Goal: Task Accomplishment & Management: Use online tool/utility

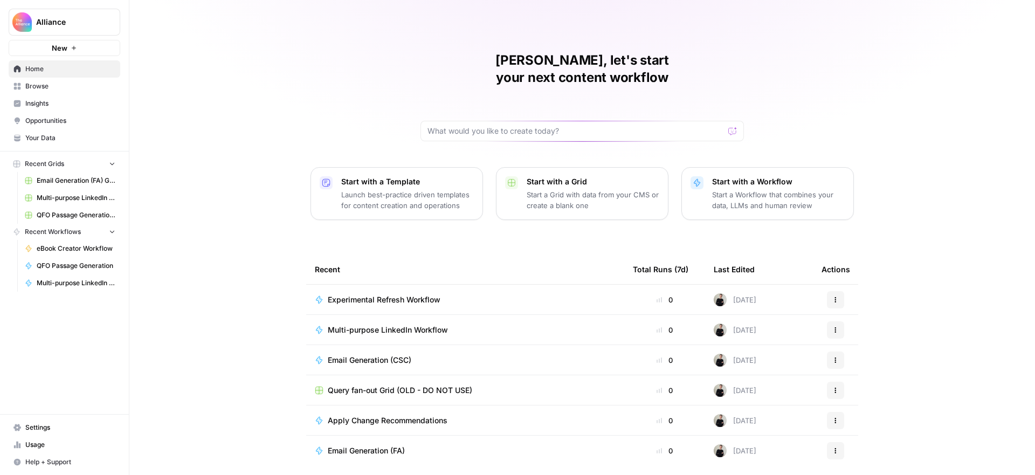
click at [54, 82] on span "Browse" at bounding box center [70, 86] width 90 height 10
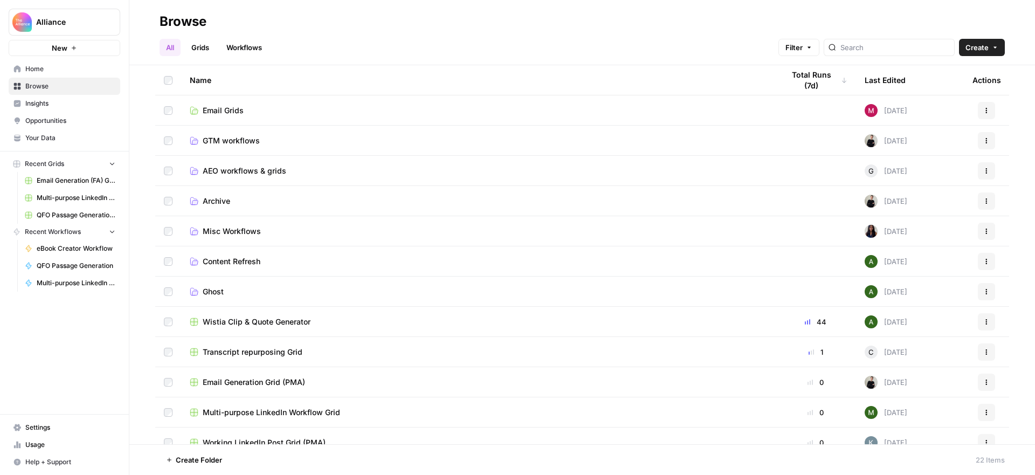
click at [238, 136] on span "GTM workflows" at bounding box center [231, 140] width 57 height 11
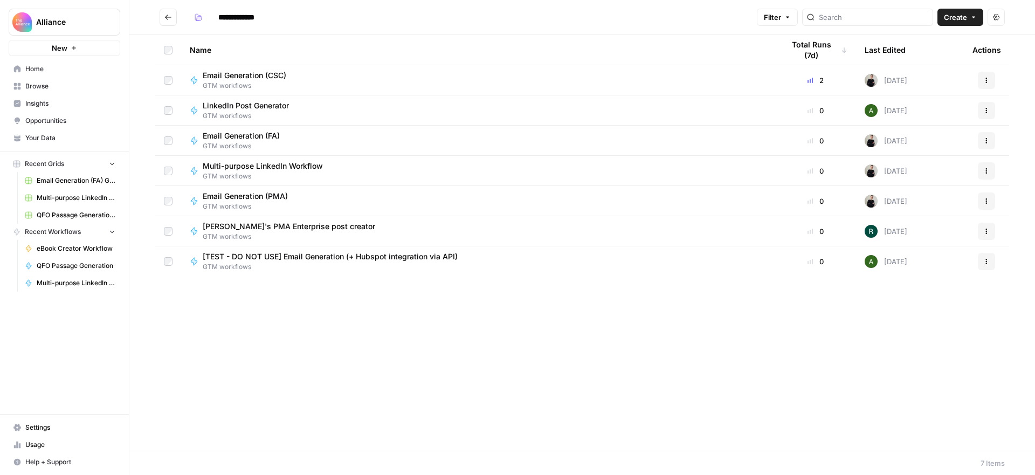
click at [171, 14] on icon "Go back" at bounding box center [168, 17] width 8 height 8
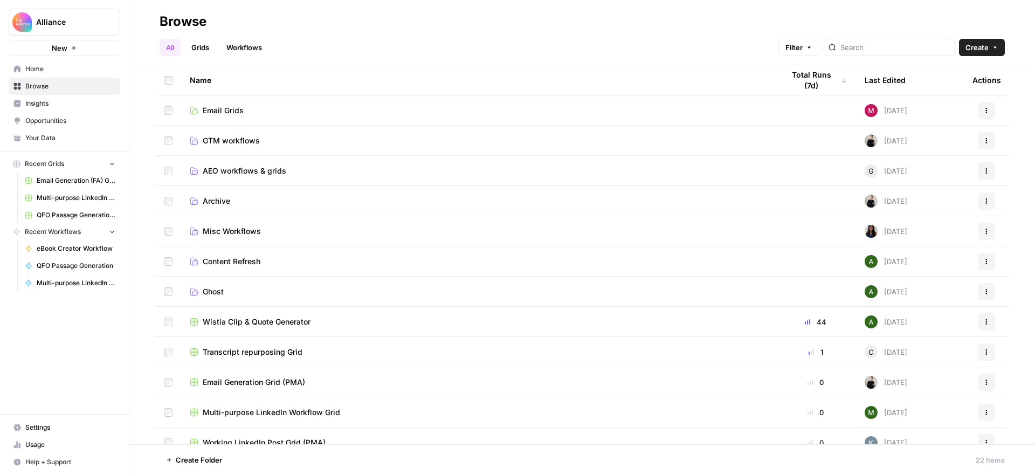
scroll to position [97, 0]
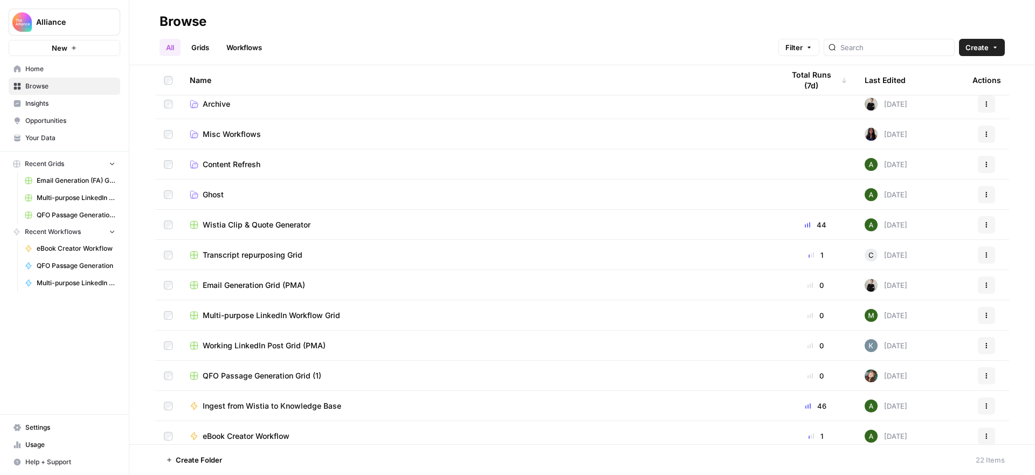
click at [311, 314] on span "Multi-purpose LinkedIn Workflow Grid" at bounding box center [271, 315] width 137 height 11
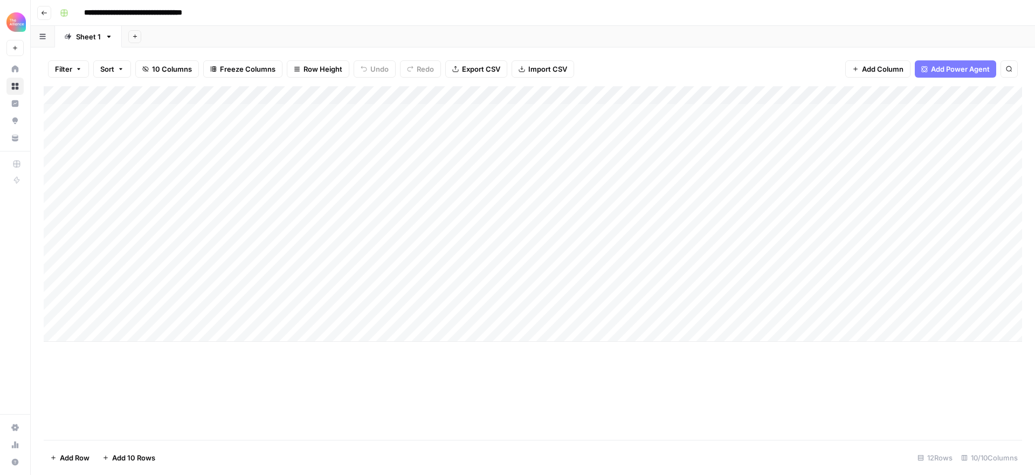
click at [836, 93] on div "Add Column" at bounding box center [533, 214] width 979 height 256
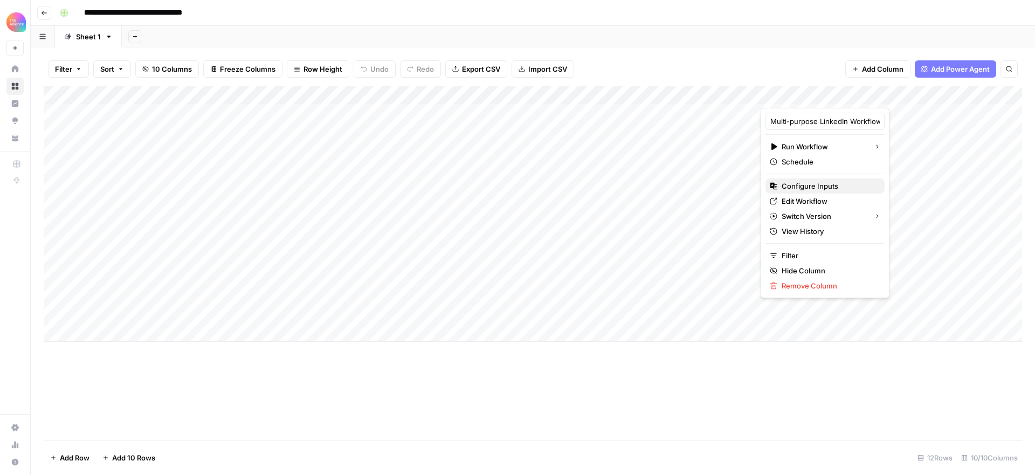
click at [819, 182] on span "Configure Inputs" at bounding box center [829, 186] width 94 height 11
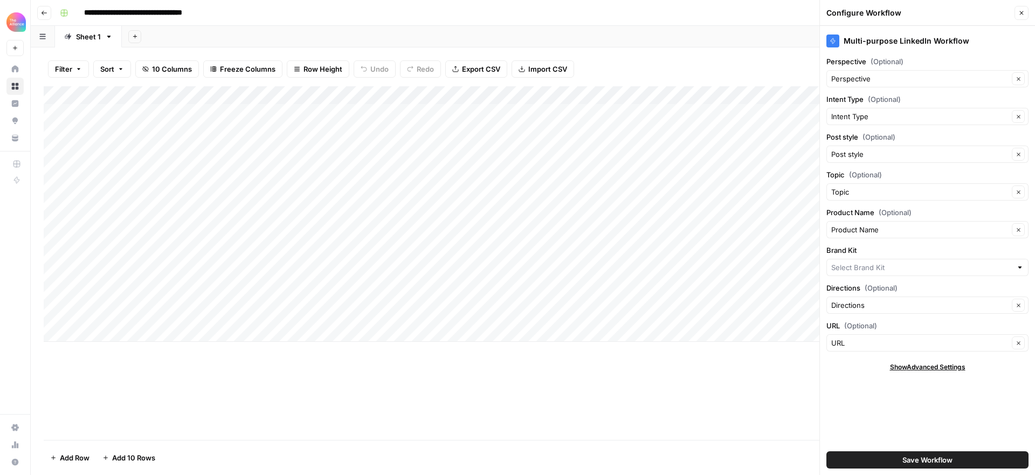
type input "Product Marketing Alliance"
click at [900, 270] on input "Brand Kit" at bounding box center [919, 267] width 177 height 11
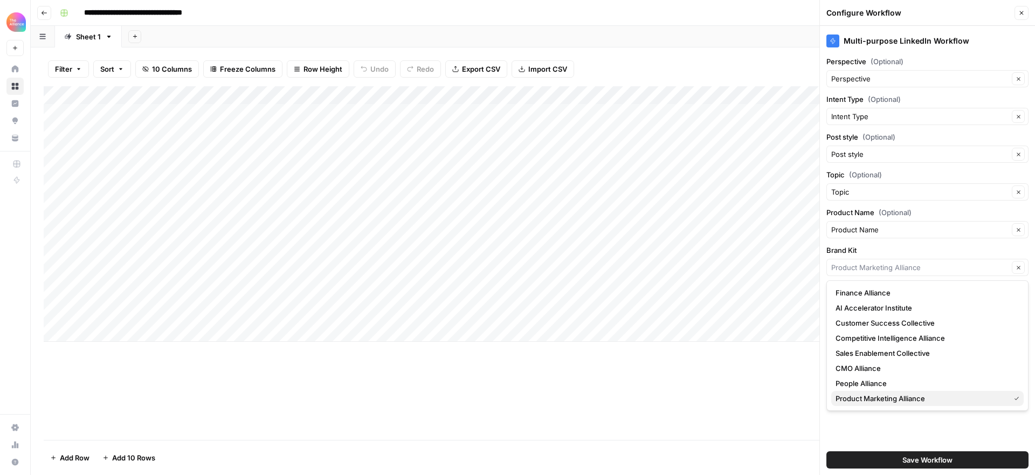
click at [905, 398] on span "Product Marketing Alliance" at bounding box center [921, 398] width 170 height 11
type input "Product Marketing Alliance"
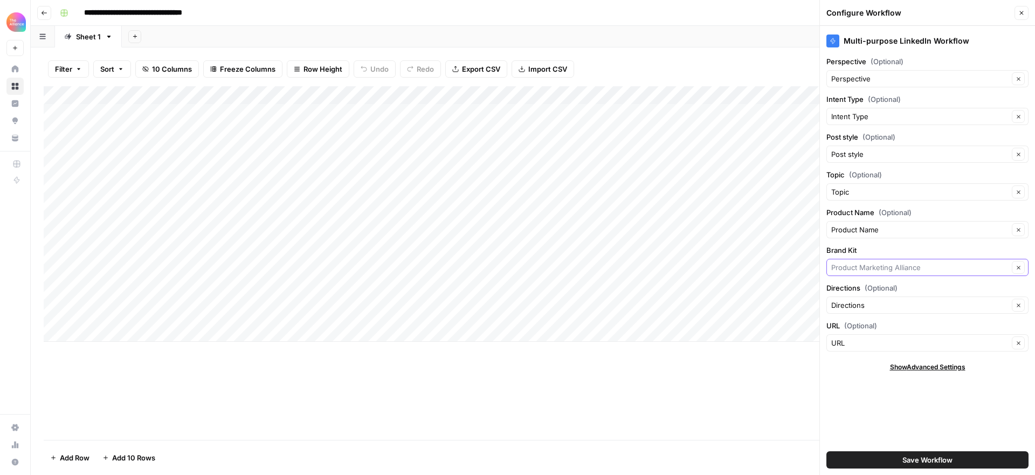
click at [938, 266] on input "Brand Kit" at bounding box center [919, 267] width 177 height 11
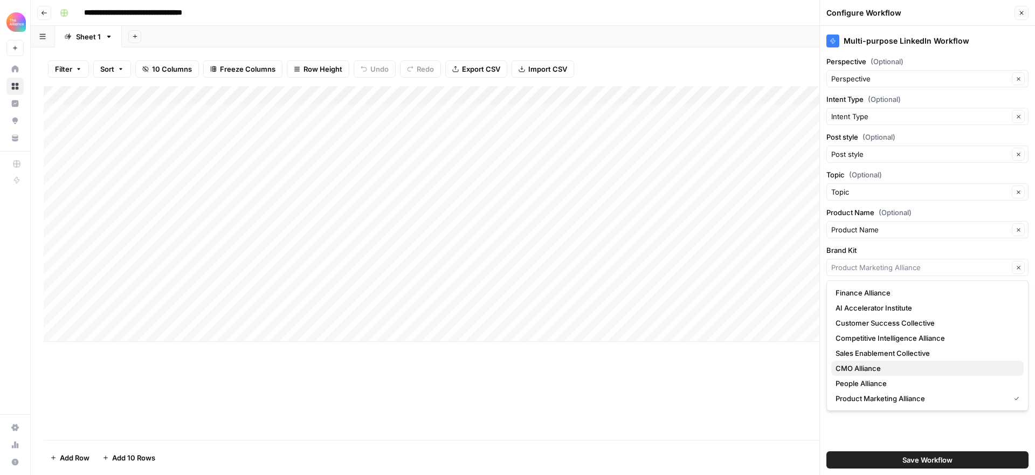
click at [910, 371] on span "CMO Alliance" at bounding box center [926, 368] width 180 height 11
type input "CMO Alliance"
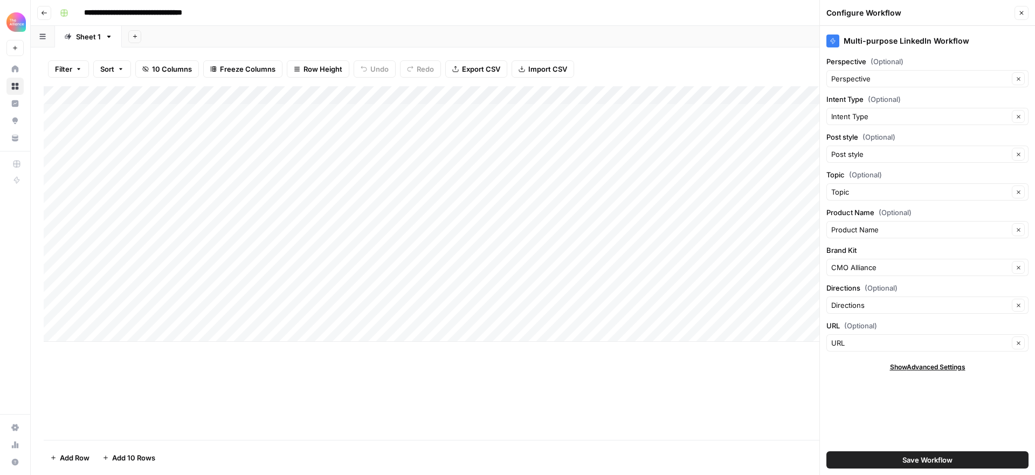
click at [938, 462] on span "Save Workflow" at bounding box center [928, 460] width 50 height 11
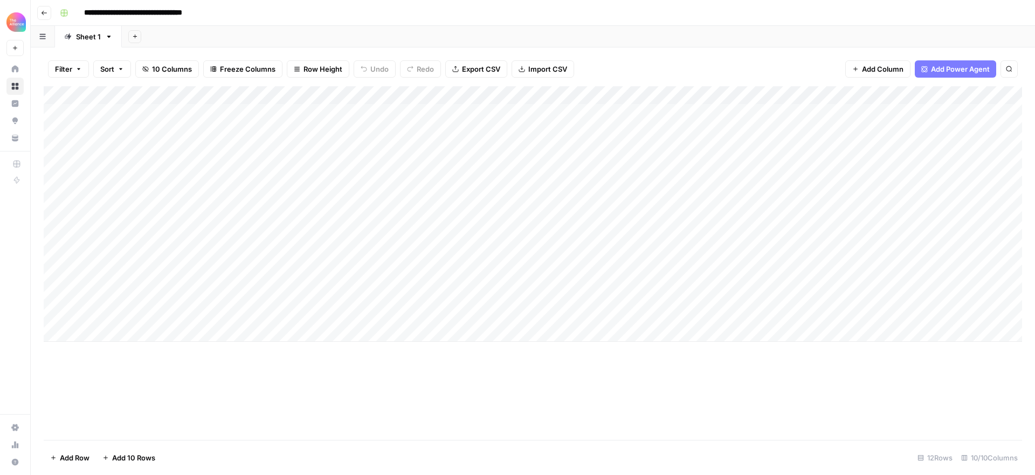
click at [307, 380] on div "Add Column" at bounding box center [533, 263] width 979 height 354
click at [230, 402] on div "Add Column" at bounding box center [533, 263] width 979 height 354
click at [135, 312] on div "Add Column" at bounding box center [533, 214] width 979 height 256
click at [136, 313] on div "Add Column" at bounding box center [533, 214] width 979 height 256
click at [136, 376] on button "Third-person" at bounding box center [124, 375] width 53 height 13
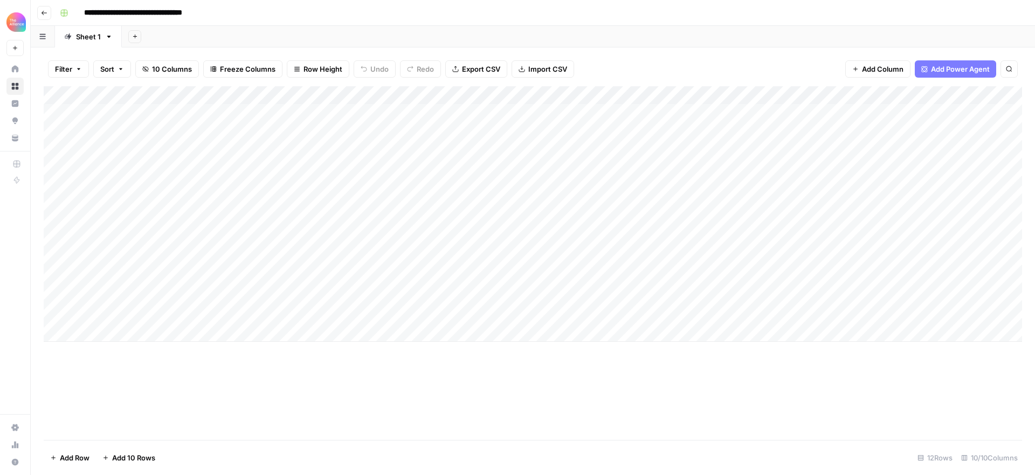
click at [222, 317] on div "Add Column" at bounding box center [533, 214] width 979 height 256
click at [216, 318] on div "Add Column" at bounding box center [533, 214] width 979 height 256
click at [231, 381] on div "Value" at bounding box center [238, 376] width 108 height 19
click at [209, 377] on button "Value" at bounding box center [208, 375] width 27 height 13
click at [322, 308] on div "Add Column" at bounding box center [533, 214] width 979 height 256
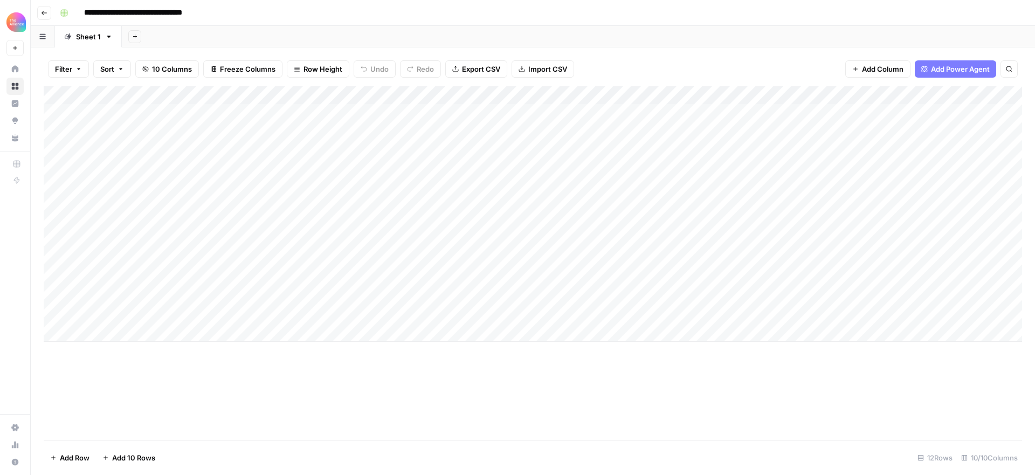
click at [320, 318] on div "Add Column" at bounding box center [533, 214] width 979 height 256
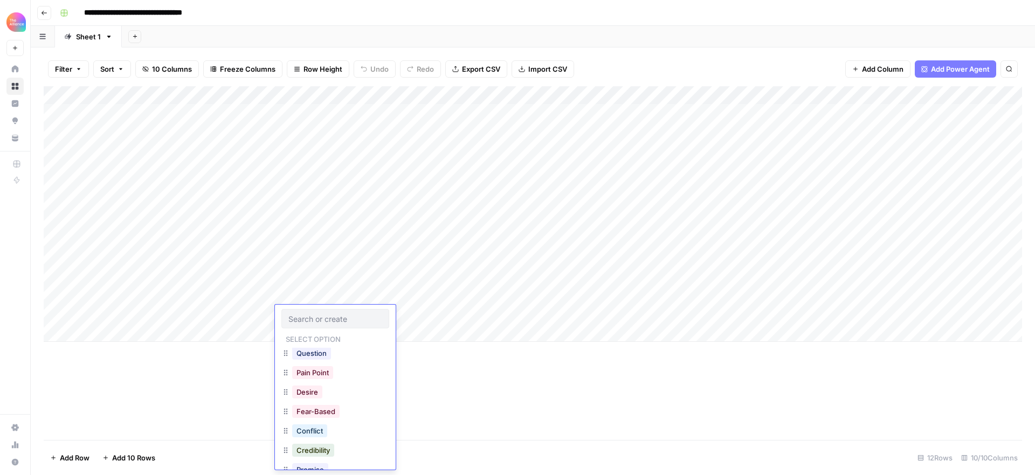
scroll to position [192, 0]
click at [324, 376] on button "Credibility" at bounding box center [313, 378] width 42 height 13
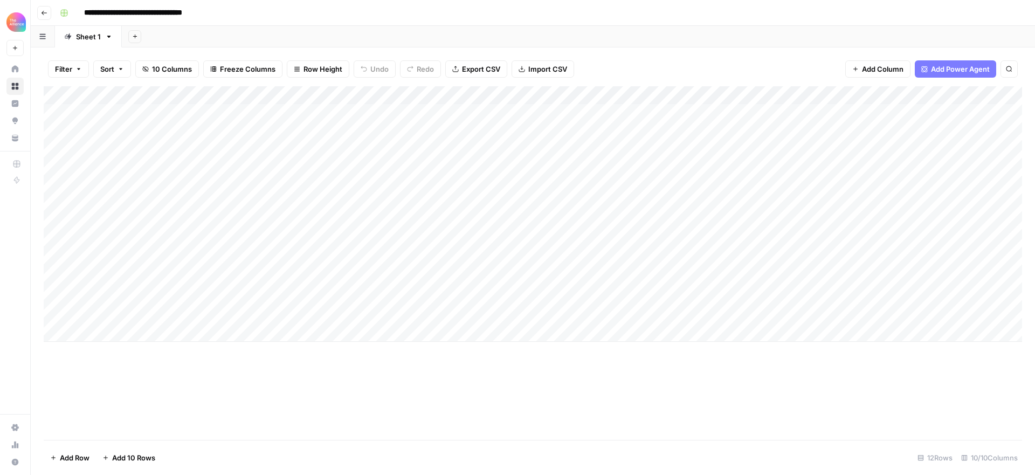
scroll to position [0, 90]
drag, startPoint x: 625, startPoint y: 311, endPoint x: 613, endPoint y: 312, distance: 12.4
click at [625, 311] on div "Add Column" at bounding box center [533, 214] width 979 height 256
click at [613, 312] on div "Add Column" at bounding box center [533, 214] width 979 height 256
type textarea "**********"
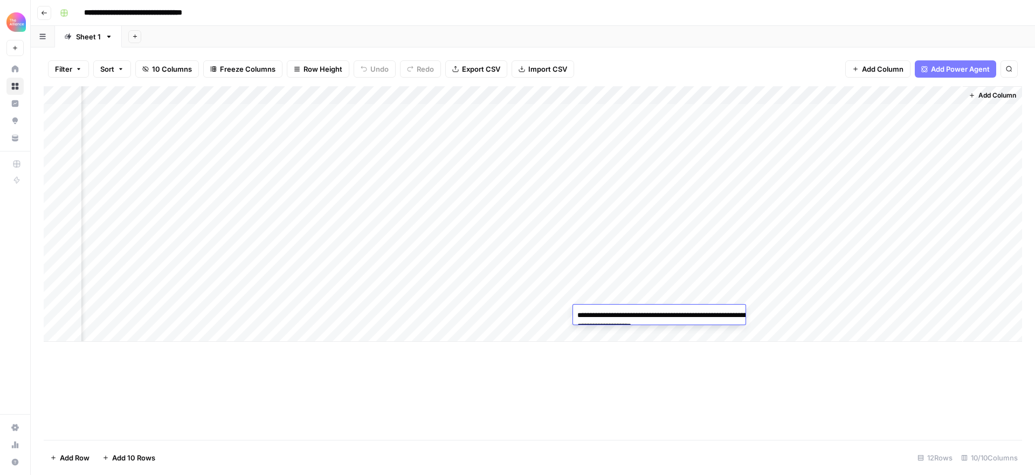
click at [691, 368] on div "Add Column" at bounding box center [533, 263] width 979 height 354
click at [718, 312] on div "Add Column" at bounding box center [533, 214] width 979 height 256
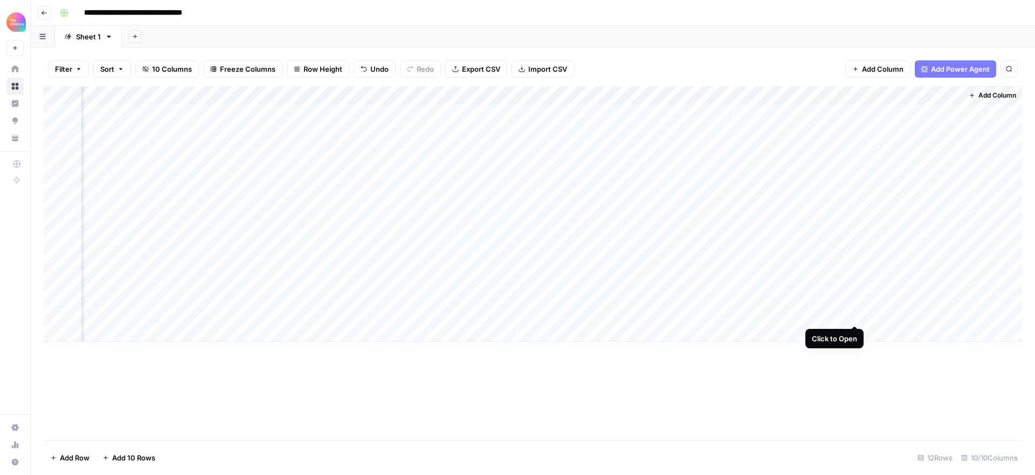
click at [856, 312] on div "Add Column" at bounding box center [533, 214] width 979 height 256
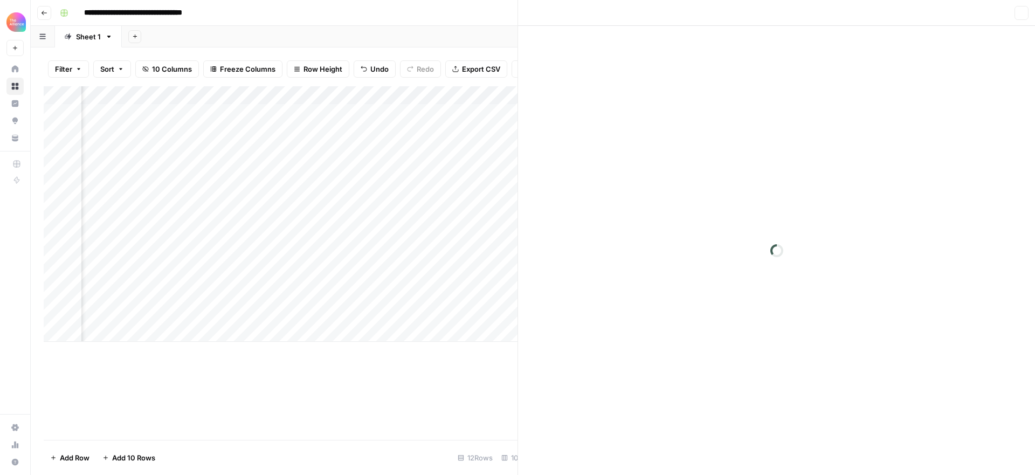
scroll to position [0, 87]
click at [1026, 5] on header "Close" at bounding box center [776, 13] width 517 height 26
click at [1023, 9] on button "Close" at bounding box center [1022, 13] width 14 height 14
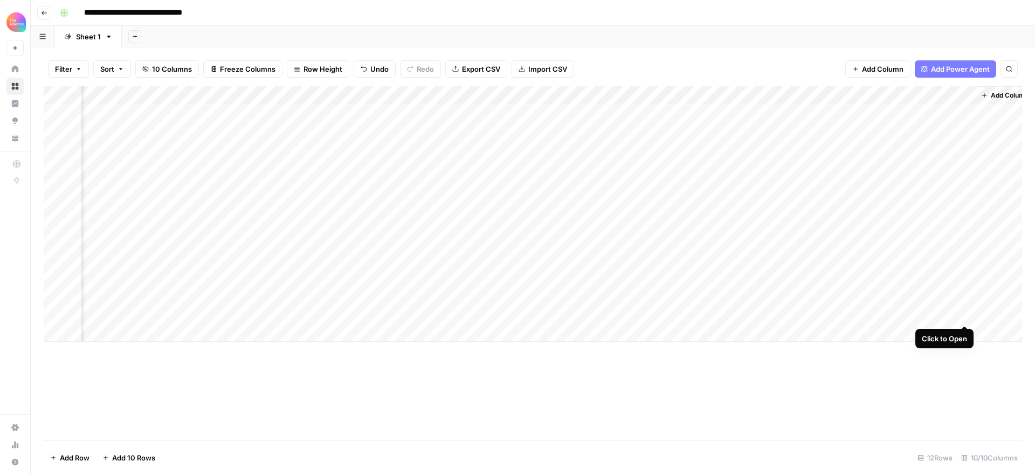
click at [965, 311] on div "Add Column" at bounding box center [533, 214] width 979 height 256
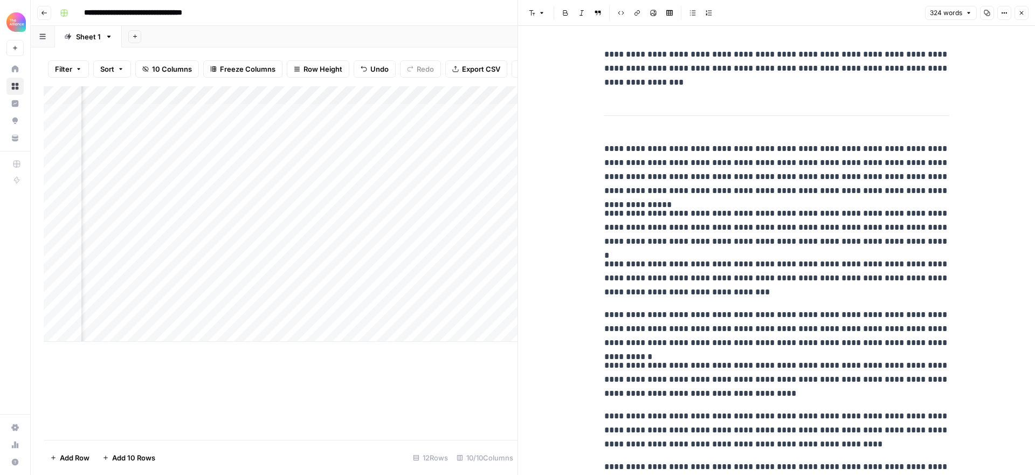
click at [459, 366] on div "Add Column" at bounding box center [281, 263] width 474 height 354
click at [1021, 14] on icon "button" at bounding box center [1022, 13] width 6 height 6
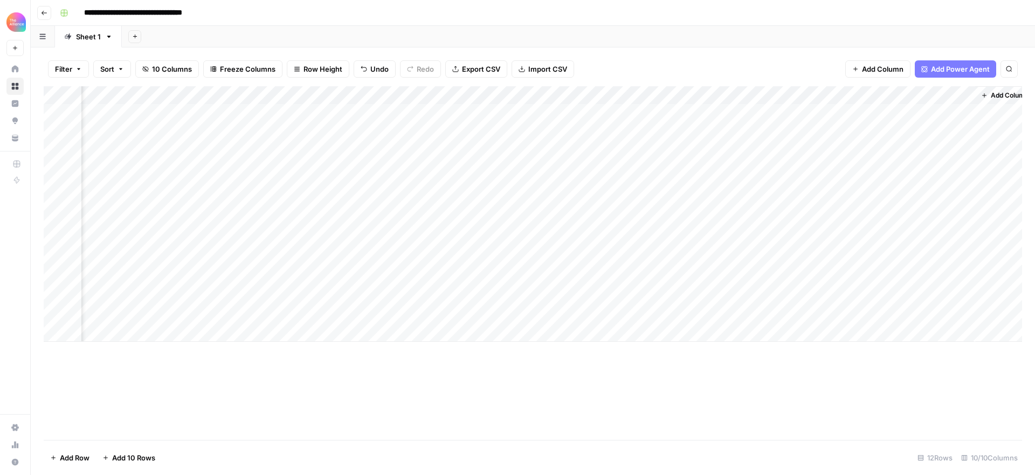
click at [641, 315] on div "Add Column" at bounding box center [533, 214] width 979 height 256
click at [644, 314] on div "Add Column" at bounding box center [533, 214] width 979 height 256
drag, startPoint x: 728, startPoint y: 326, endPoint x: 585, endPoint y: 319, distance: 143.6
click at [585, 319] on body "**********" at bounding box center [517, 237] width 1035 height 475
click at [663, 383] on div "Add Column" at bounding box center [533, 263] width 979 height 354
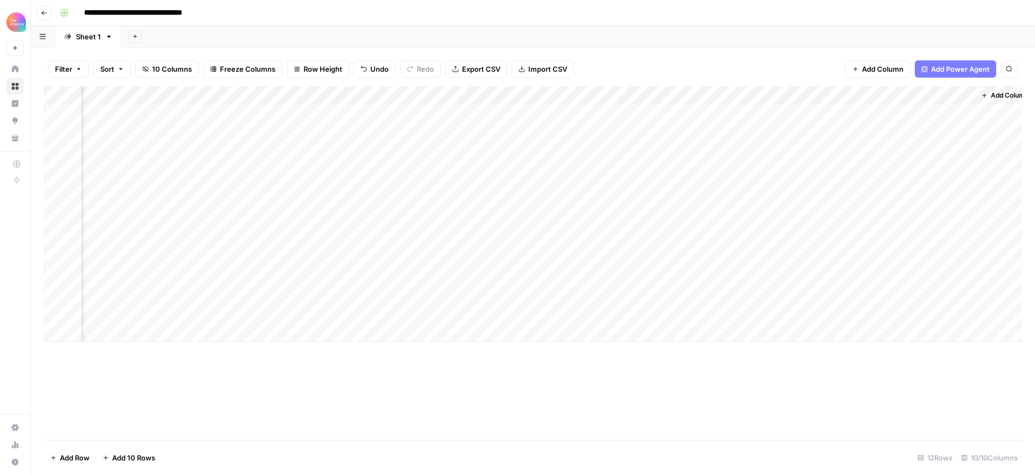
click at [45, 13] on icon "button" at bounding box center [44, 13] width 6 height 6
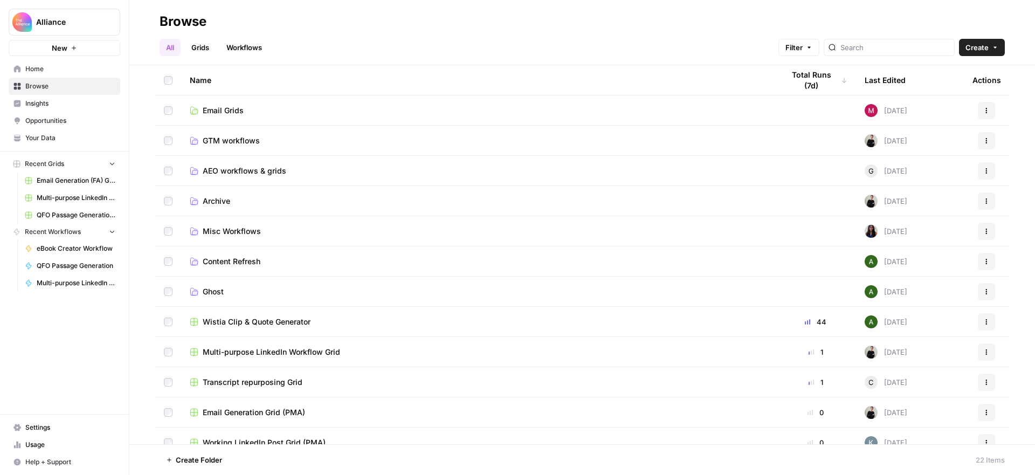
click at [291, 380] on span "Transcript repurposing Grid" at bounding box center [253, 382] width 100 height 11
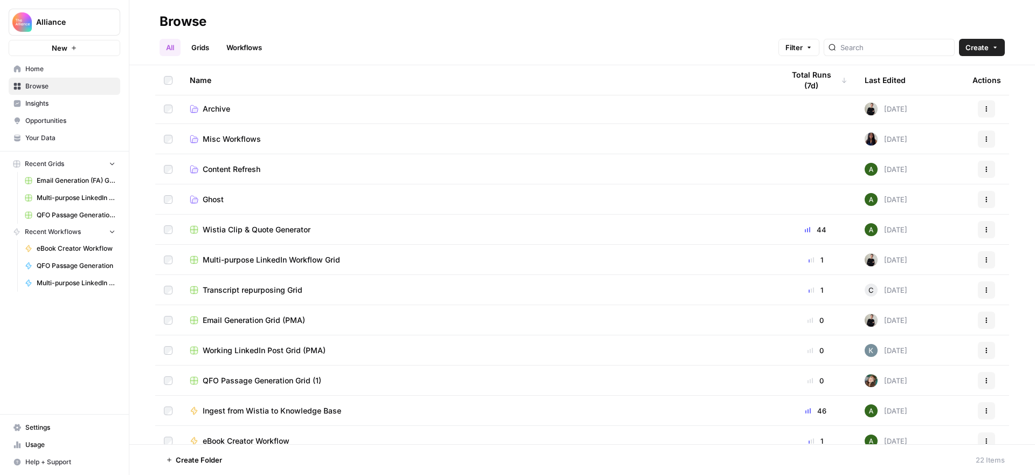
click at [273, 319] on span "Email Generation Grid (PMA)" at bounding box center [254, 320] width 102 height 11
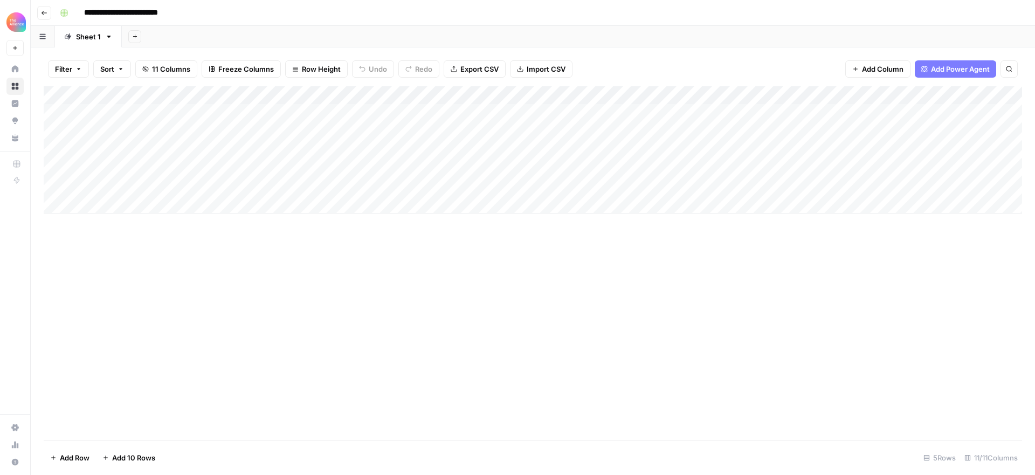
click at [321, 167] on div "Add Column" at bounding box center [533, 149] width 979 height 127
click at [326, 167] on div "Add Column" at bounding box center [533, 149] width 979 height 127
click at [424, 161] on div "Add Column" at bounding box center [533, 149] width 979 height 127
click at [420, 166] on div "Add Column" at bounding box center [533, 149] width 979 height 127
click at [587, 249] on div "Add Column" at bounding box center [533, 263] width 979 height 354
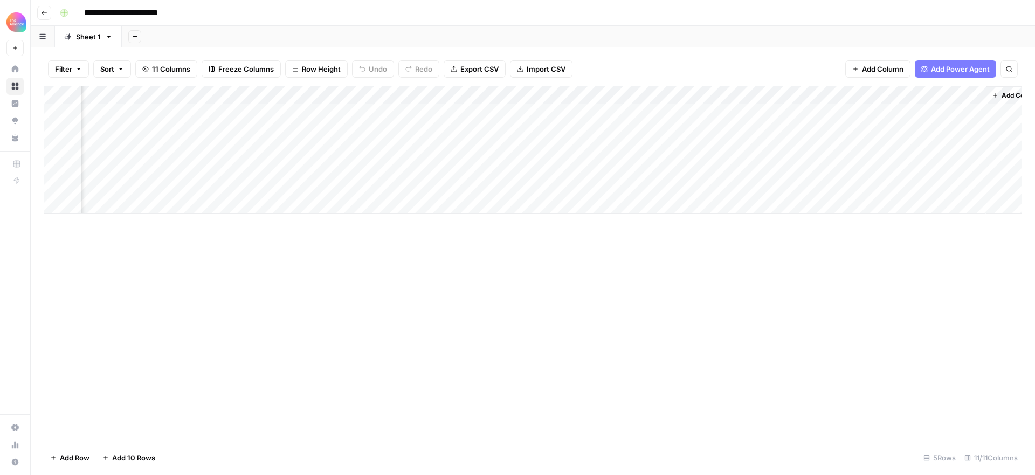
scroll to position [0, 164]
click at [739, 171] on div "Add Column" at bounding box center [533, 149] width 979 height 127
click at [736, 167] on div "Add Column" at bounding box center [533, 149] width 979 height 127
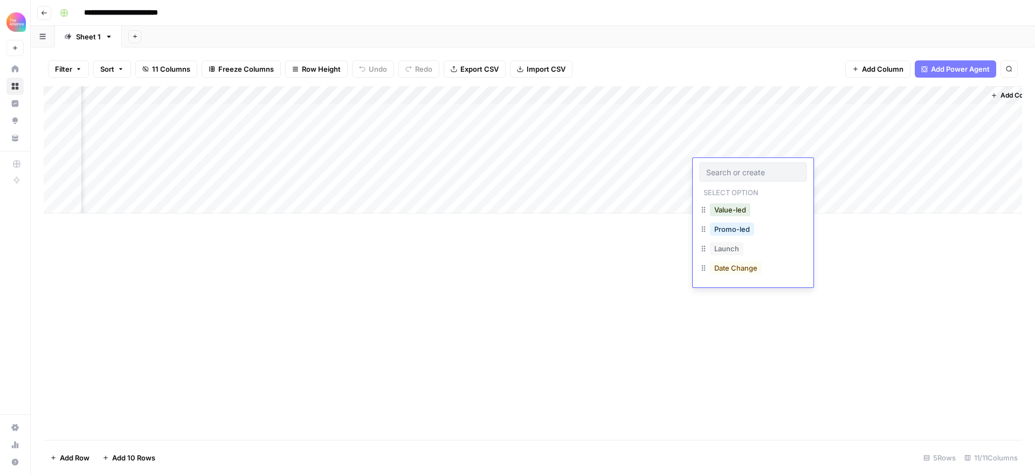
click at [752, 216] on div "Value-led" at bounding box center [730, 209] width 45 height 15
click at [742, 211] on button "Value-led" at bounding box center [730, 209] width 40 height 13
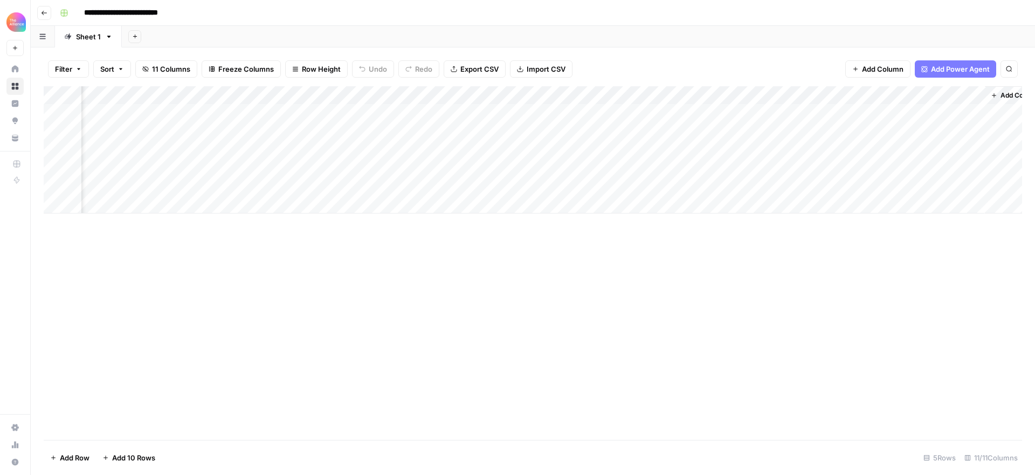
drag, startPoint x: 965, startPoint y: 149, endPoint x: 952, endPoint y: 153, distance: 12.8
click at [965, 149] on div "Add Column" at bounding box center [533, 149] width 979 height 127
click at [946, 152] on div "Add Column" at bounding box center [533, 149] width 979 height 127
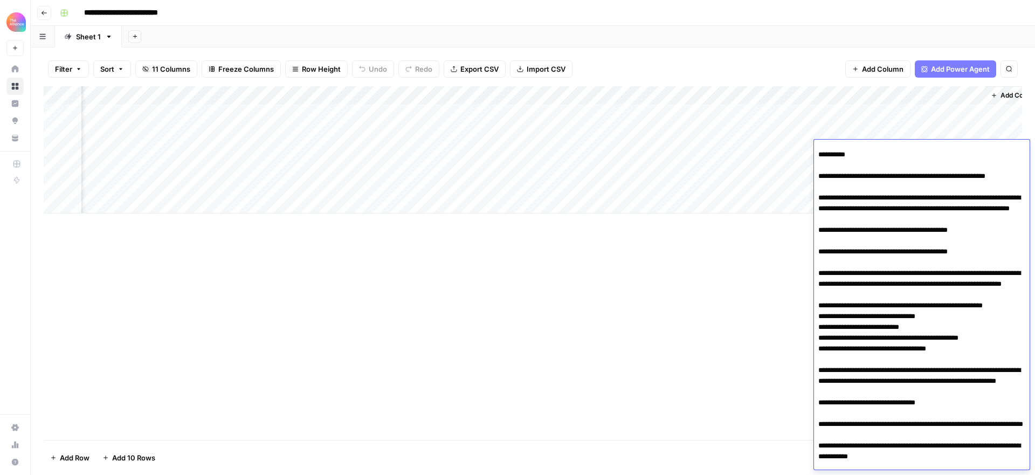
scroll to position [0, 0]
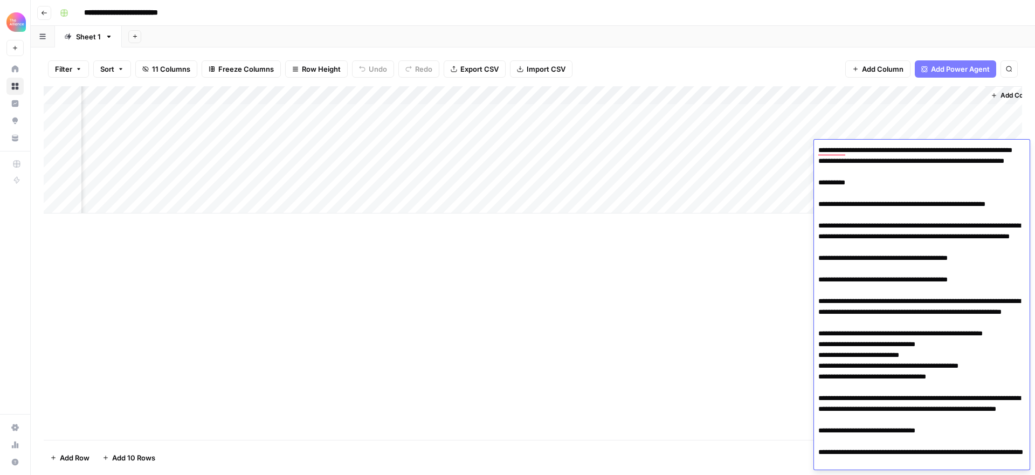
click at [758, 284] on div "Add Column" at bounding box center [533, 263] width 979 height 354
